Goal: Browse casually

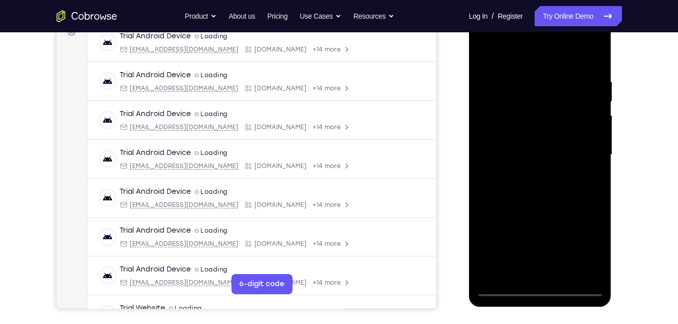
click at [545, 289] on div at bounding box center [539, 155] width 127 height 283
click at [581, 233] on div at bounding box center [539, 155] width 127 height 283
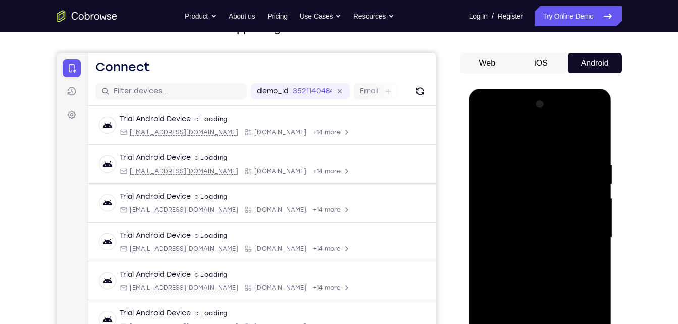
scroll to position [76, 0]
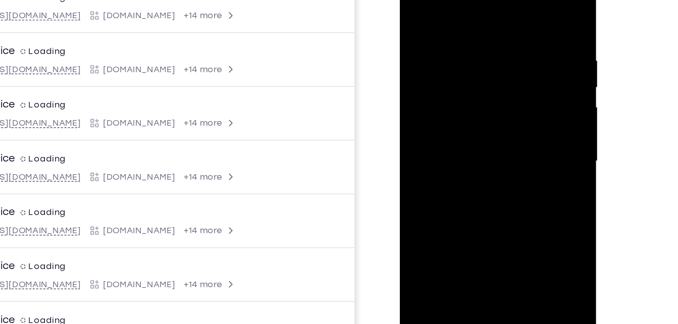
click at [515, 202] on div at bounding box center [470, 104] width 127 height 283
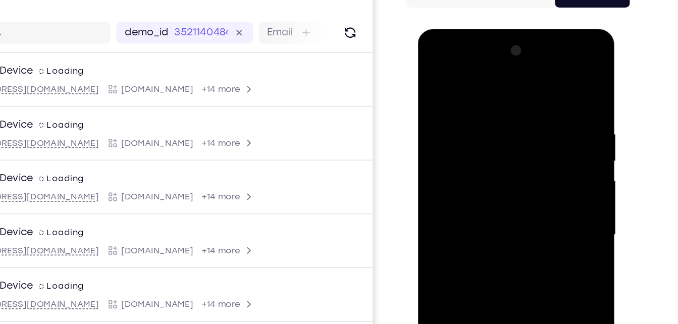
click at [432, 61] on div at bounding box center [488, 178] width 127 height 283
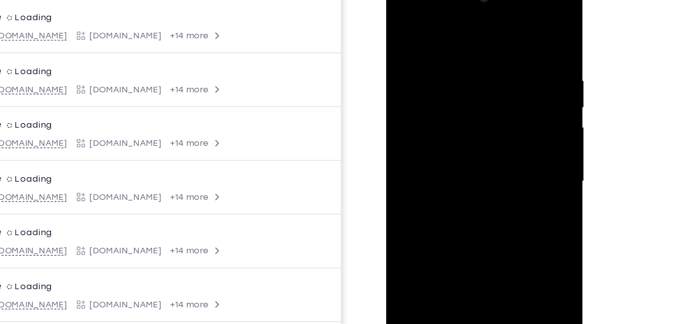
click at [498, 119] on div at bounding box center [457, 124] width 127 height 283
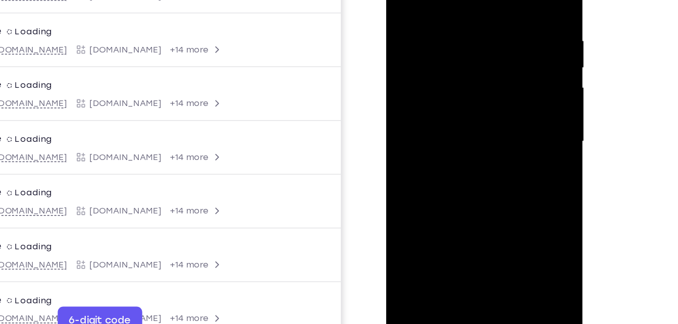
click at [447, 104] on div at bounding box center [457, 84] width 127 height 283
click at [454, 75] on div at bounding box center [457, 84] width 127 height 283
click at [445, 67] on div at bounding box center [457, 84] width 127 height 283
click at [442, 84] on div at bounding box center [457, 84] width 127 height 283
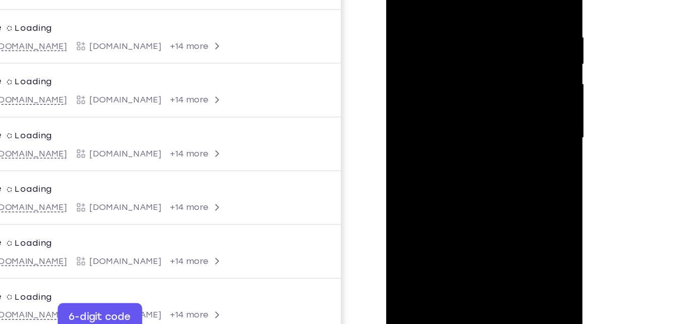
scroll to position [138, 0]
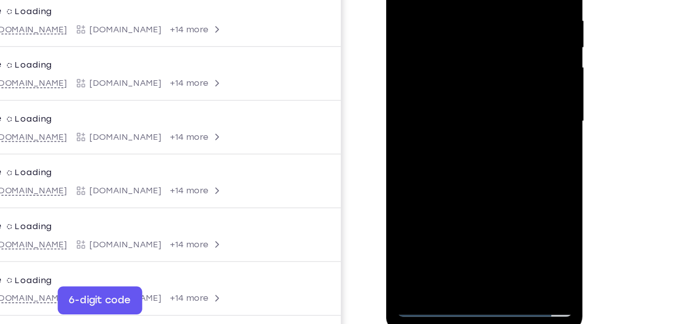
click at [455, 103] on div at bounding box center [457, 64] width 127 height 283
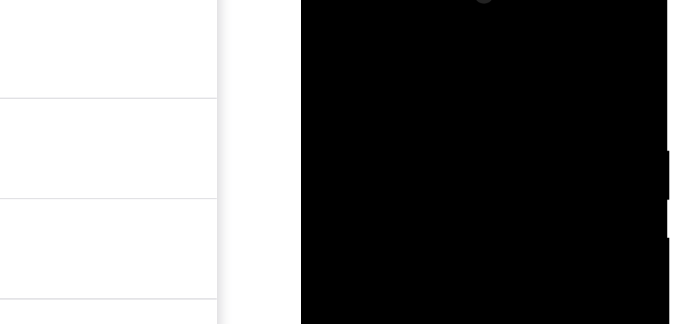
drag, startPoint x: 387, startPoint y: 8, endPoint x: 391, endPoint y: -42, distance: 50.6
click at [391, 0] on div at bounding box center [372, 105] width 143 height 301
click at [429, 0] on div at bounding box center [371, 103] width 127 height 283
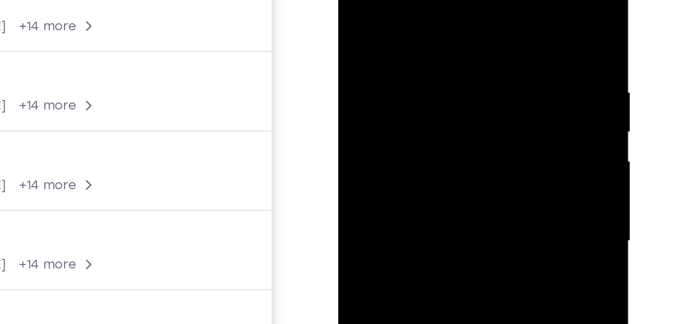
click at [354, 0] on div at bounding box center [409, 86] width 127 height 283
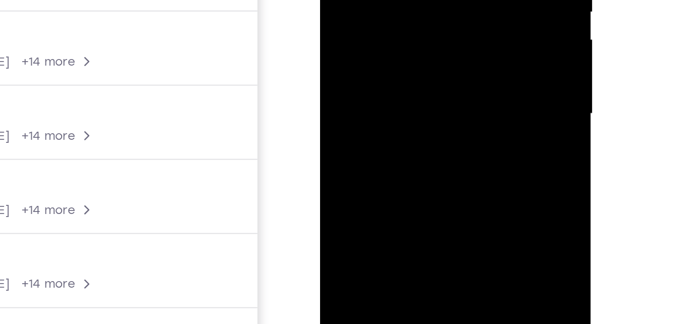
scroll to position [161, 0]
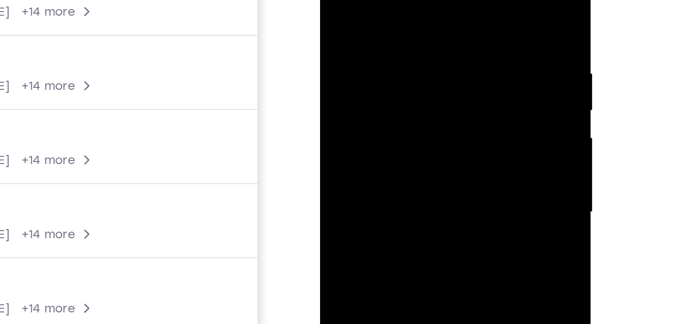
click at [383, 3] on div at bounding box center [390, 77] width 127 height 283
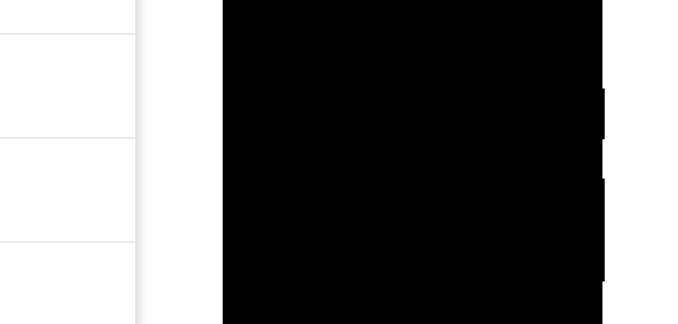
click at [346, 0] on div at bounding box center [293, 34] width 127 height 283
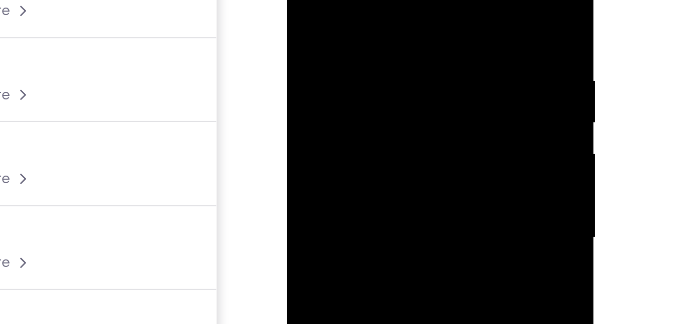
click at [410, 0] on div at bounding box center [357, 66] width 127 height 283
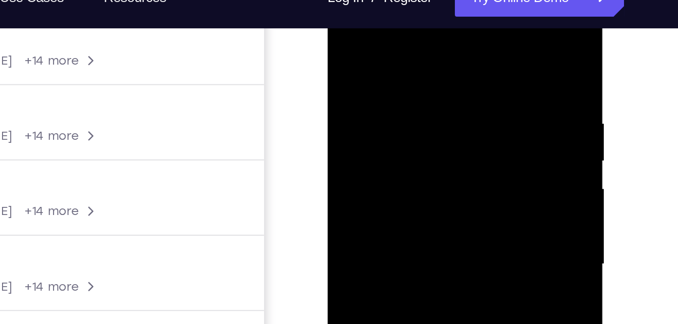
click at [386, 25] on div at bounding box center [398, 125] width 127 height 283
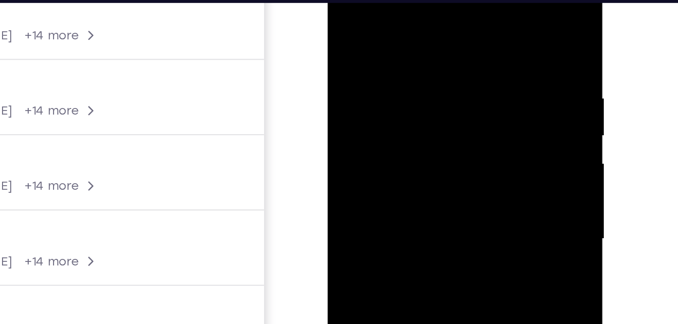
click at [449, 0] on div at bounding box center [398, 100] width 127 height 283
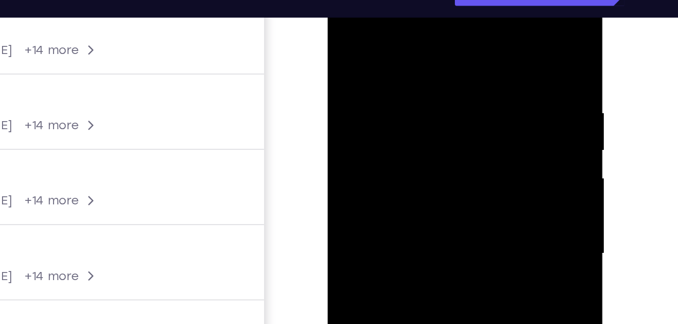
click at [359, 44] on div at bounding box center [398, 115] width 127 height 283
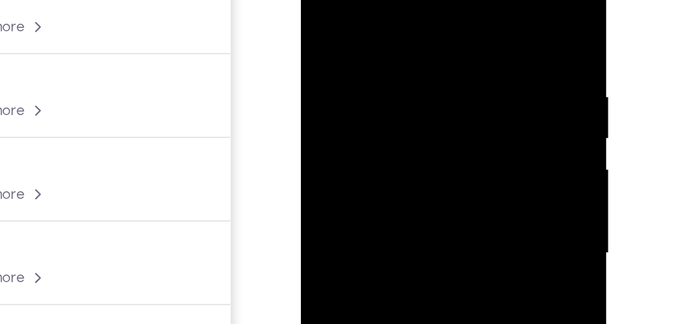
click at [420, 0] on div at bounding box center [371, 82] width 127 height 283
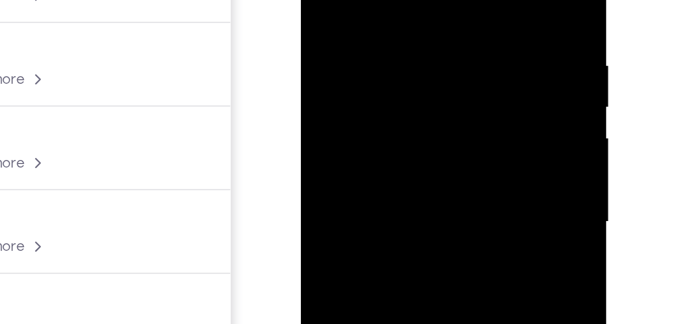
drag, startPoint x: 408, startPoint y: -22, endPoint x: 350, endPoint y: -19, distance: 57.6
click at [350, 0] on div at bounding box center [371, 51] width 127 height 283
drag, startPoint x: 399, startPoint y: -26, endPoint x: 379, endPoint y: -26, distance: 19.7
click at [379, 0] on div at bounding box center [371, 51] width 127 height 283
click at [347, 0] on div at bounding box center [371, 51] width 127 height 283
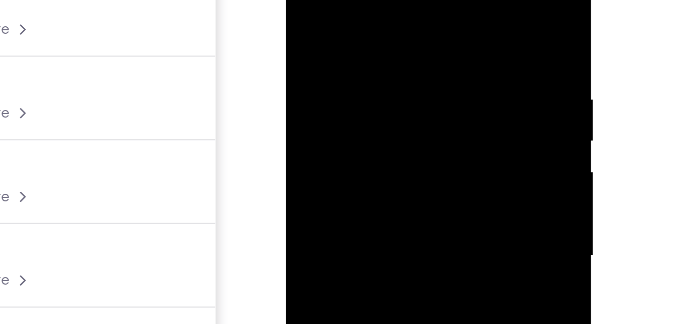
click at [410, 11] on div at bounding box center [356, 85] width 127 height 283
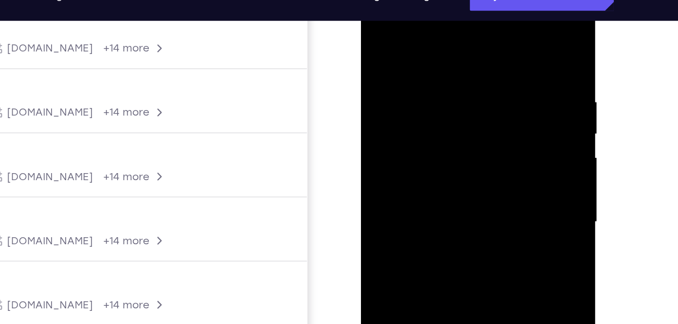
click at [485, 27] on div at bounding box center [432, 125] width 127 height 283
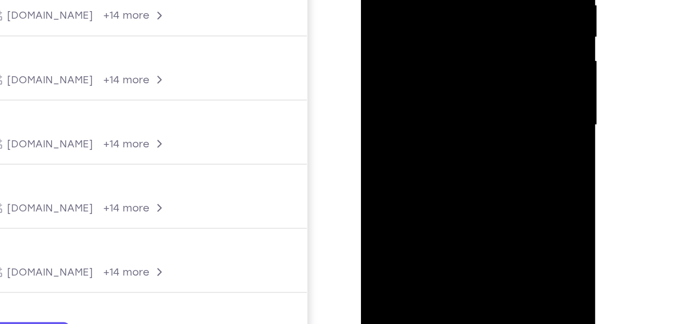
click at [420, 84] on div at bounding box center [432, 29] width 127 height 283
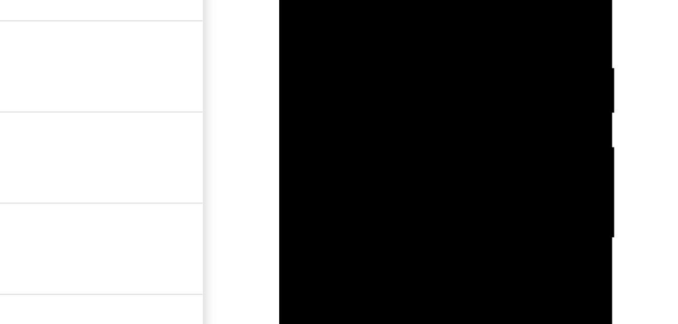
click at [406, 0] on div at bounding box center [350, 39] width 127 height 283
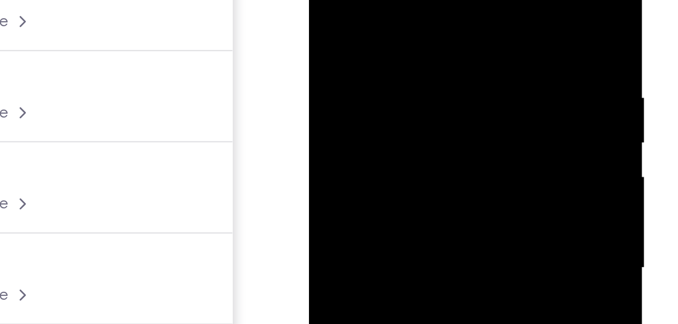
click at [328, 0] on div at bounding box center [379, 68] width 127 height 283
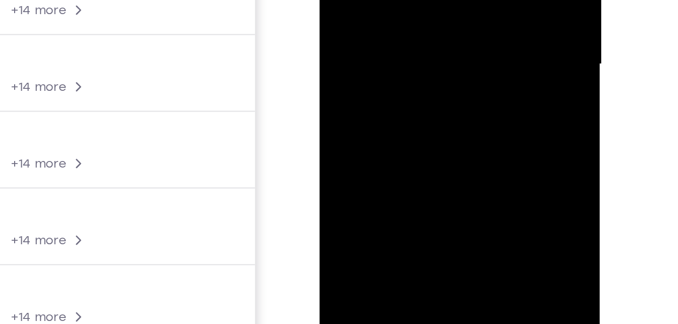
drag, startPoint x: 410, startPoint y: 11, endPoint x: 429, endPoint y: -98, distance: 111.1
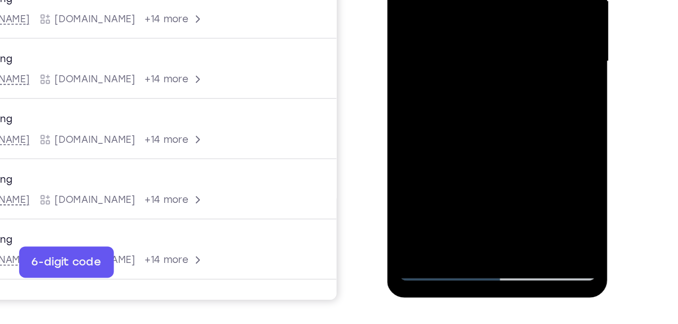
scroll to position [160, 0]
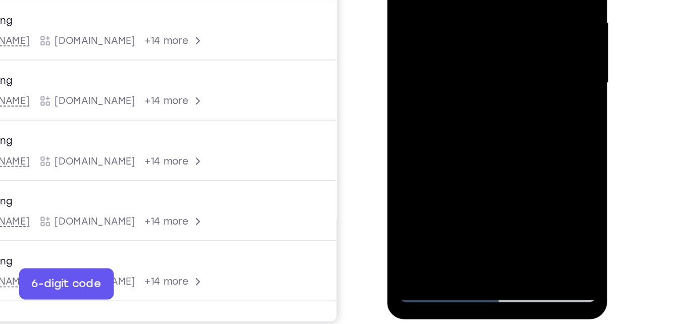
drag, startPoint x: 454, startPoint y: 69, endPoint x: 488, endPoint y: -34, distance: 107.9
click at [488, 0] on div at bounding box center [458, 2] width 127 height 283
drag, startPoint x: 451, startPoint y: 70, endPoint x: 483, endPoint y: -15, distance: 90.4
click at [483, 0] on div at bounding box center [458, 2] width 127 height 283
drag, startPoint x: 460, startPoint y: 86, endPoint x: 491, endPoint y: -23, distance: 113.9
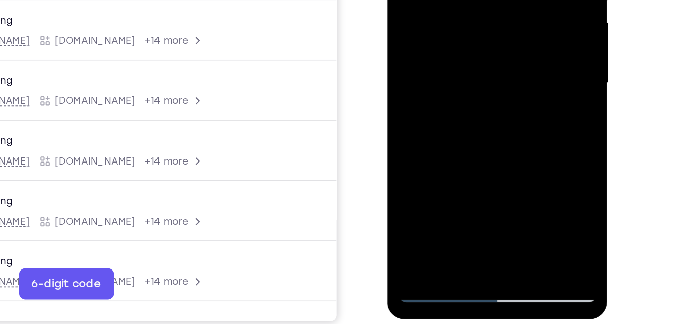
click at [491, 0] on div at bounding box center [458, 2] width 127 height 283
drag, startPoint x: 458, startPoint y: 94, endPoint x: 493, endPoint y: -1, distance: 101.7
click at [493, 0] on div at bounding box center [458, 2] width 127 height 283
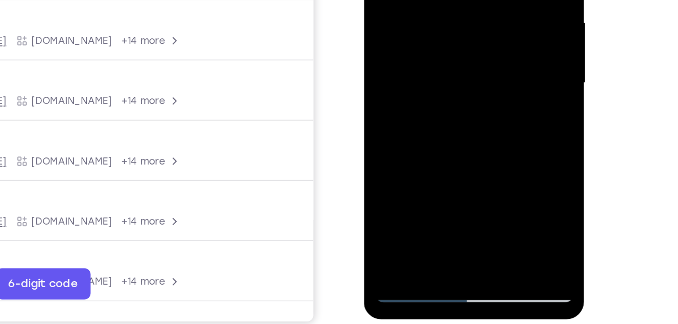
click at [387, 124] on div at bounding box center [434, 2] width 127 height 283
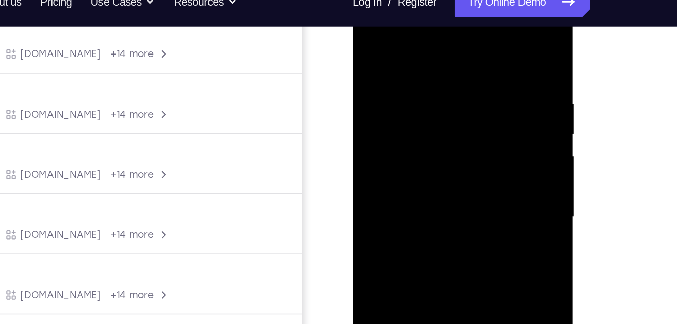
drag, startPoint x: 435, startPoint y: 73, endPoint x: 401, endPoint y: 208, distance: 139.9
click at [401, 208] on div at bounding box center [423, 135] width 127 height 283
drag, startPoint x: 430, startPoint y: 59, endPoint x: 400, endPoint y: 202, distance: 146.5
click at [400, 202] on div at bounding box center [423, 135] width 127 height 283
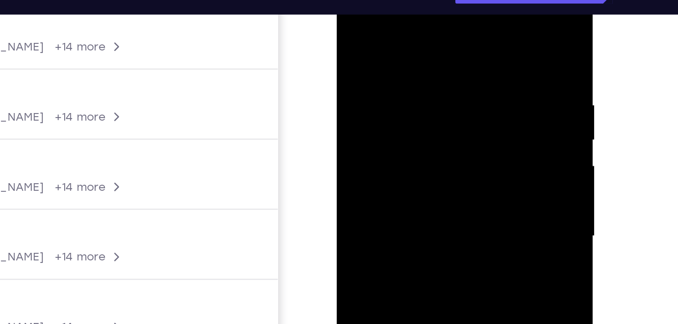
drag, startPoint x: 410, startPoint y: 28, endPoint x: 399, endPoint y: 147, distance: 119.6
click at [399, 147] on div at bounding box center [407, 117] width 127 height 283
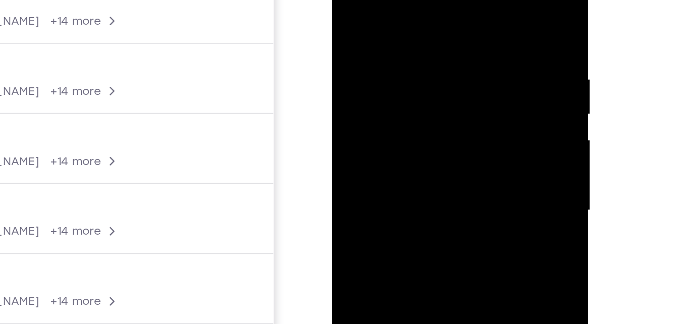
click at [457, 0] on div at bounding box center [403, 92] width 127 height 283
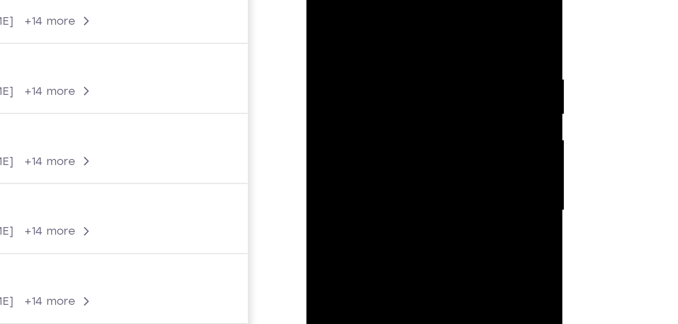
click at [373, 12] on div at bounding box center [377, 92] width 127 height 283
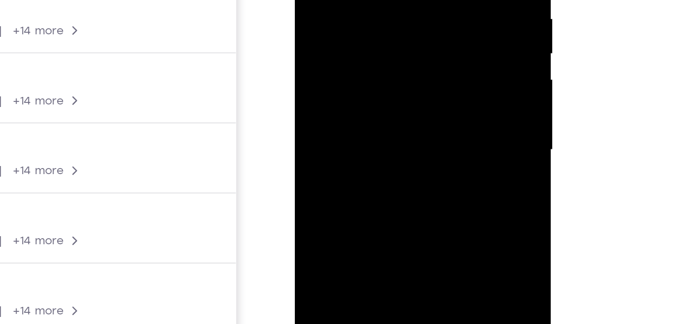
drag, startPoint x: 350, startPoint y: 91, endPoint x: 378, endPoint y: -49, distance: 143.7
click at [378, 0] on div at bounding box center [365, 30] width 127 height 283
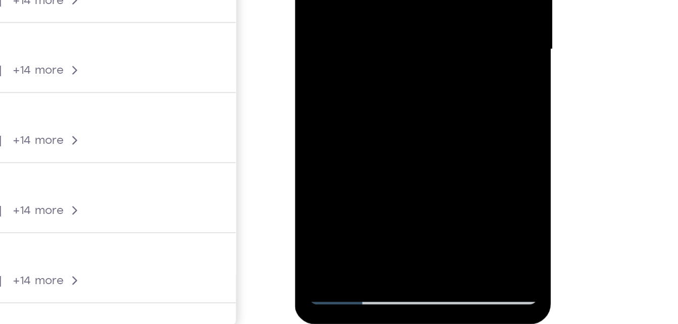
drag, startPoint x: 371, startPoint y: 25, endPoint x: 384, endPoint y: -44, distance: 71.0
drag, startPoint x: 373, startPoint y: 26, endPoint x: 379, endPoint y: -23, distance: 49.3
drag, startPoint x: 391, startPoint y: 25, endPoint x: 400, endPoint y: -27, distance: 52.3
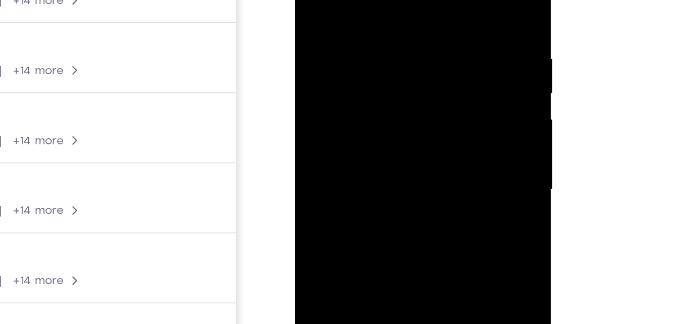
drag, startPoint x: 394, startPoint y: 7, endPoint x: 366, endPoint y: 97, distance: 95.1
click at [366, 97] on div at bounding box center [365, 70] width 127 height 283
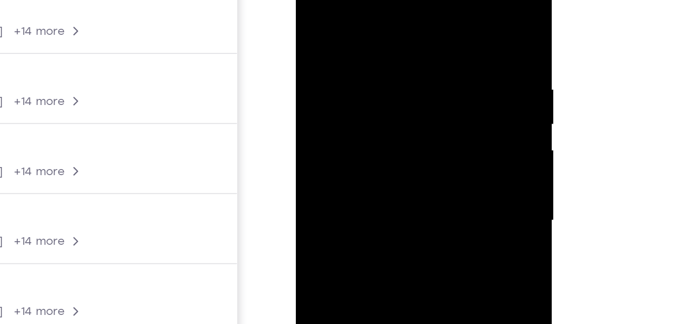
click at [357, 12] on div at bounding box center [366, 102] width 127 height 283
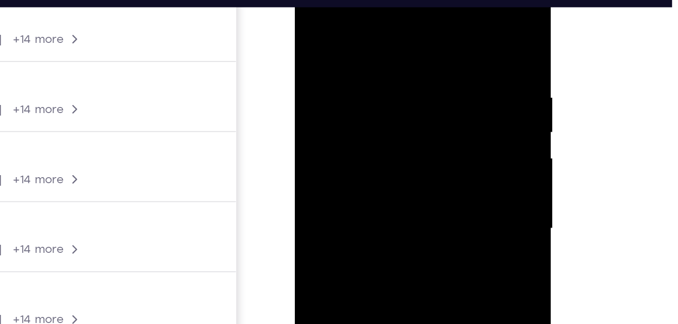
click at [421, 52] on div at bounding box center [365, 110] width 127 height 283
click at [417, 53] on div at bounding box center [365, 110] width 127 height 283
click at [418, 7] on div at bounding box center [365, 110] width 127 height 283
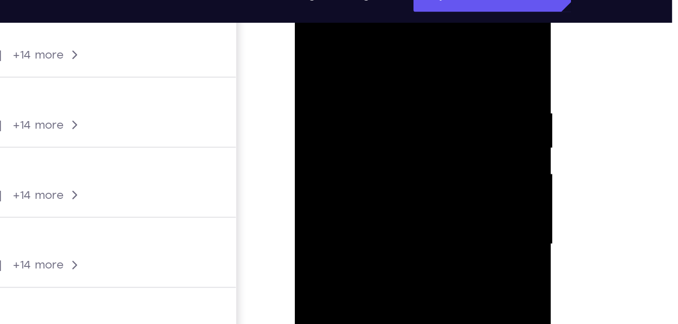
drag, startPoint x: 396, startPoint y: 44, endPoint x: 345, endPoint y: 48, distance: 51.1
click at [345, 48] on div at bounding box center [365, 125] width 127 height 283
drag, startPoint x: 400, startPoint y: 47, endPoint x: 332, endPoint y: 43, distance: 67.7
click at [332, 43] on div at bounding box center [365, 125] width 127 height 283
drag, startPoint x: 389, startPoint y: 51, endPoint x: 324, endPoint y: 46, distance: 64.2
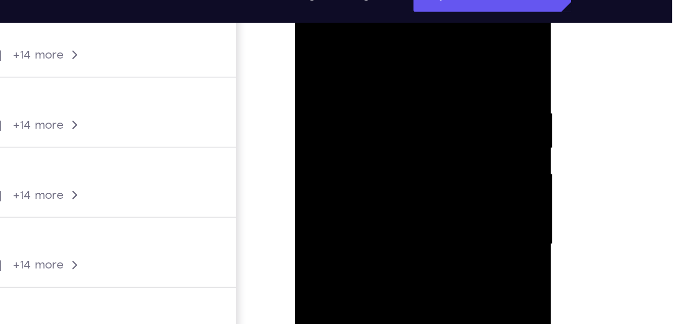
click at [324, 46] on div at bounding box center [365, 125] width 127 height 283
drag, startPoint x: 391, startPoint y: 45, endPoint x: 340, endPoint y: 38, distance: 51.0
click at [340, 38] on div at bounding box center [365, 125] width 127 height 283
drag, startPoint x: 397, startPoint y: 49, endPoint x: 303, endPoint y: 27, distance: 96.9
click at [303, 27] on div at bounding box center [365, 125] width 127 height 283
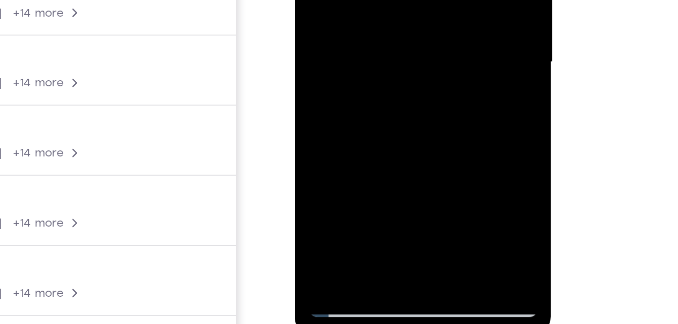
scroll to position [162, 0]
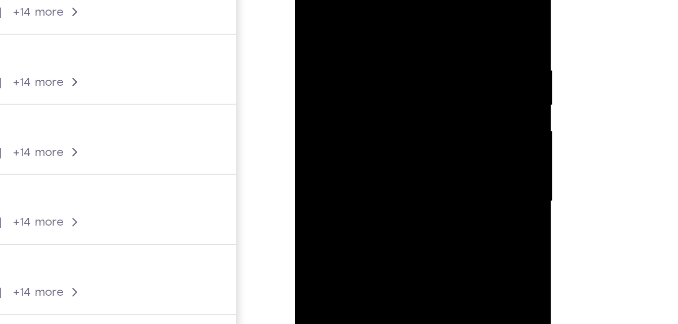
click at [337, 61] on div at bounding box center [365, 82] width 127 height 283
click at [325, 0] on div at bounding box center [365, 82] width 127 height 283
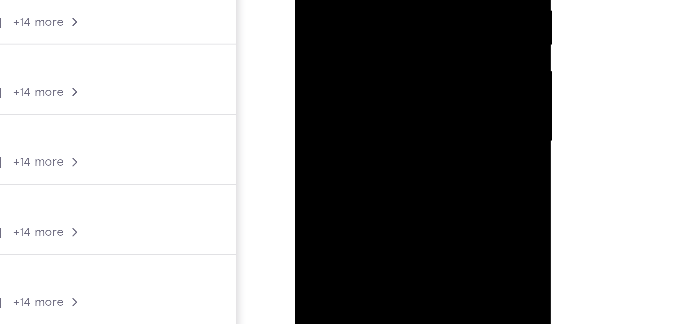
click at [401, 53] on div at bounding box center [365, 22] width 127 height 283
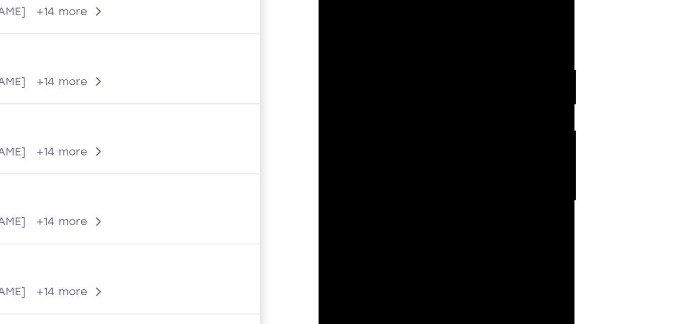
click at [364, 0] on div at bounding box center [389, 81] width 127 height 283
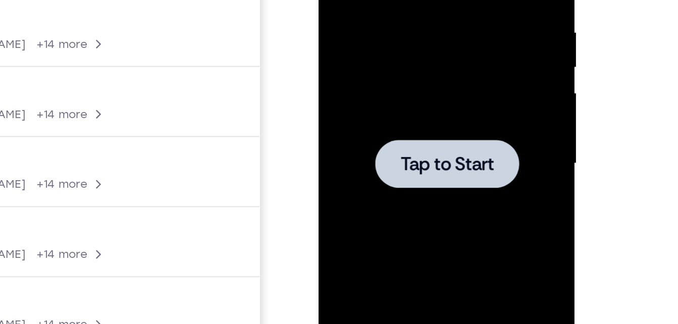
click at [378, 16] on div at bounding box center [389, 44] width 127 height 283
